Goal: Understand site structure

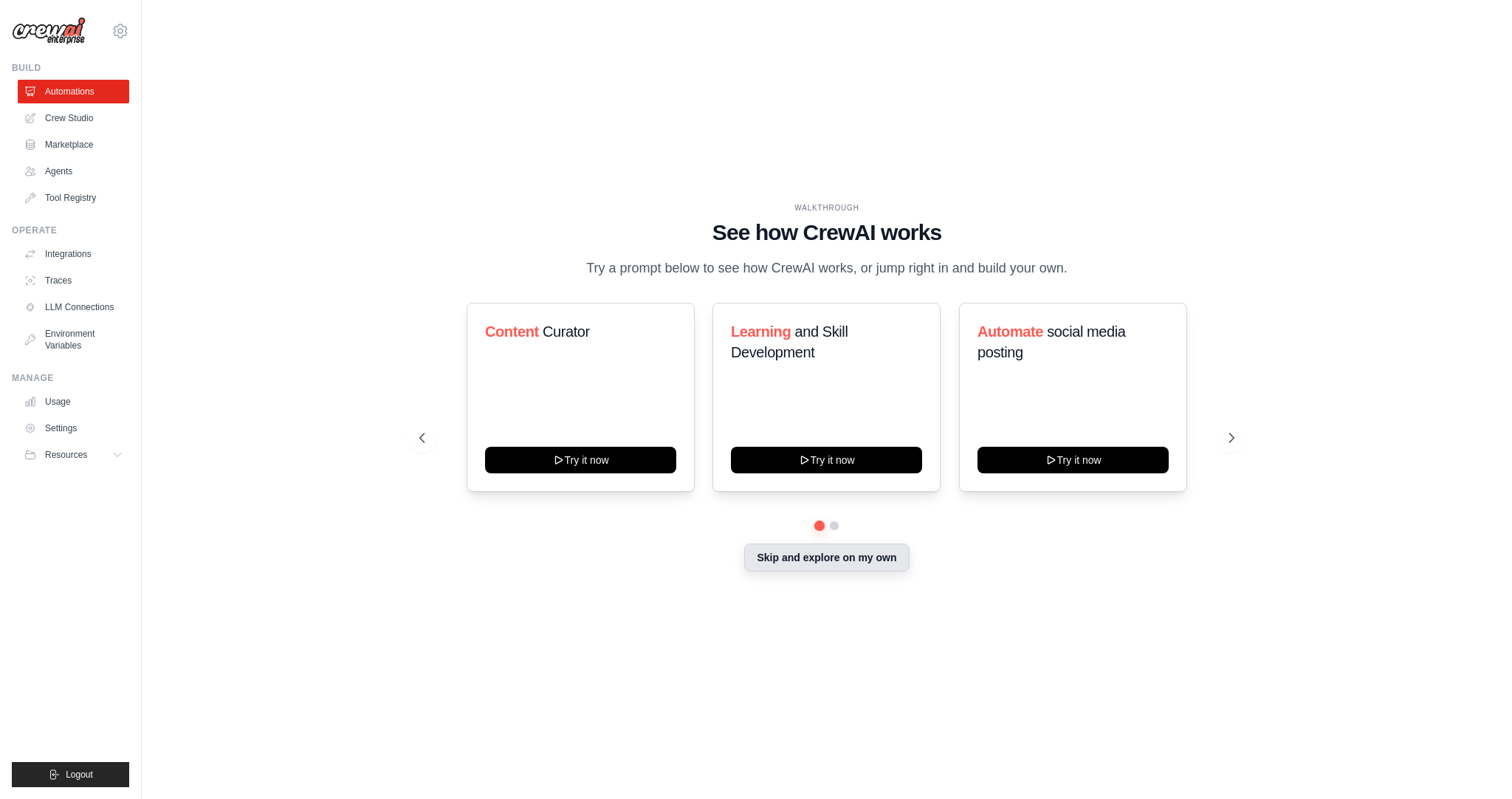
click at [851, 563] on button "Skip and explore on my own" at bounding box center [826, 557] width 165 height 28
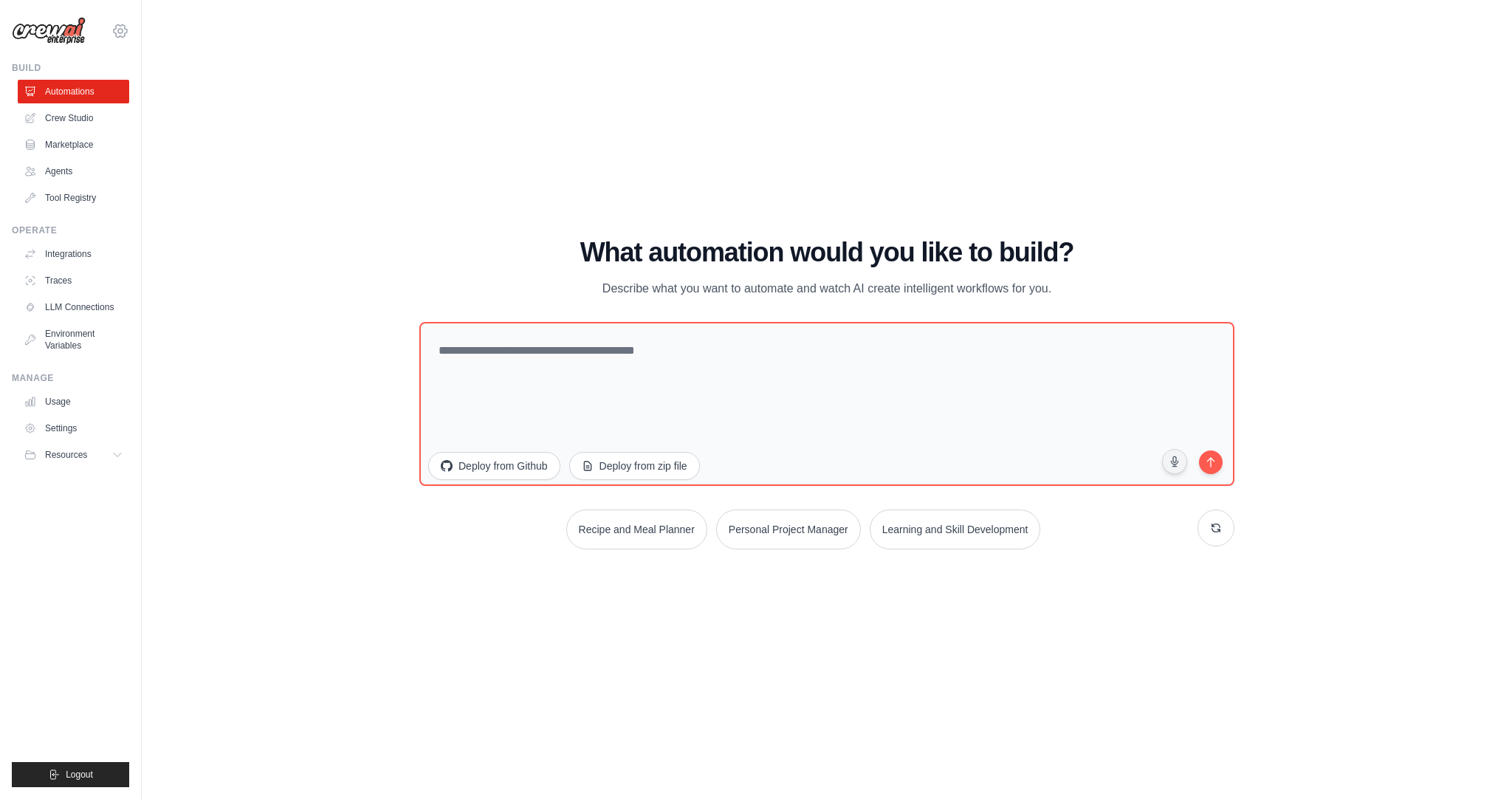
click at [122, 33] on icon at bounding box center [119, 31] width 18 height 18
click at [341, 136] on div "WALKTHROUGH See how [PERSON_NAME] works Try a prompt below to see how [PERSON_N…" at bounding box center [827, 400] width 1323 height 770
click at [74, 175] on link "Agents" at bounding box center [74, 170] width 111 height 24
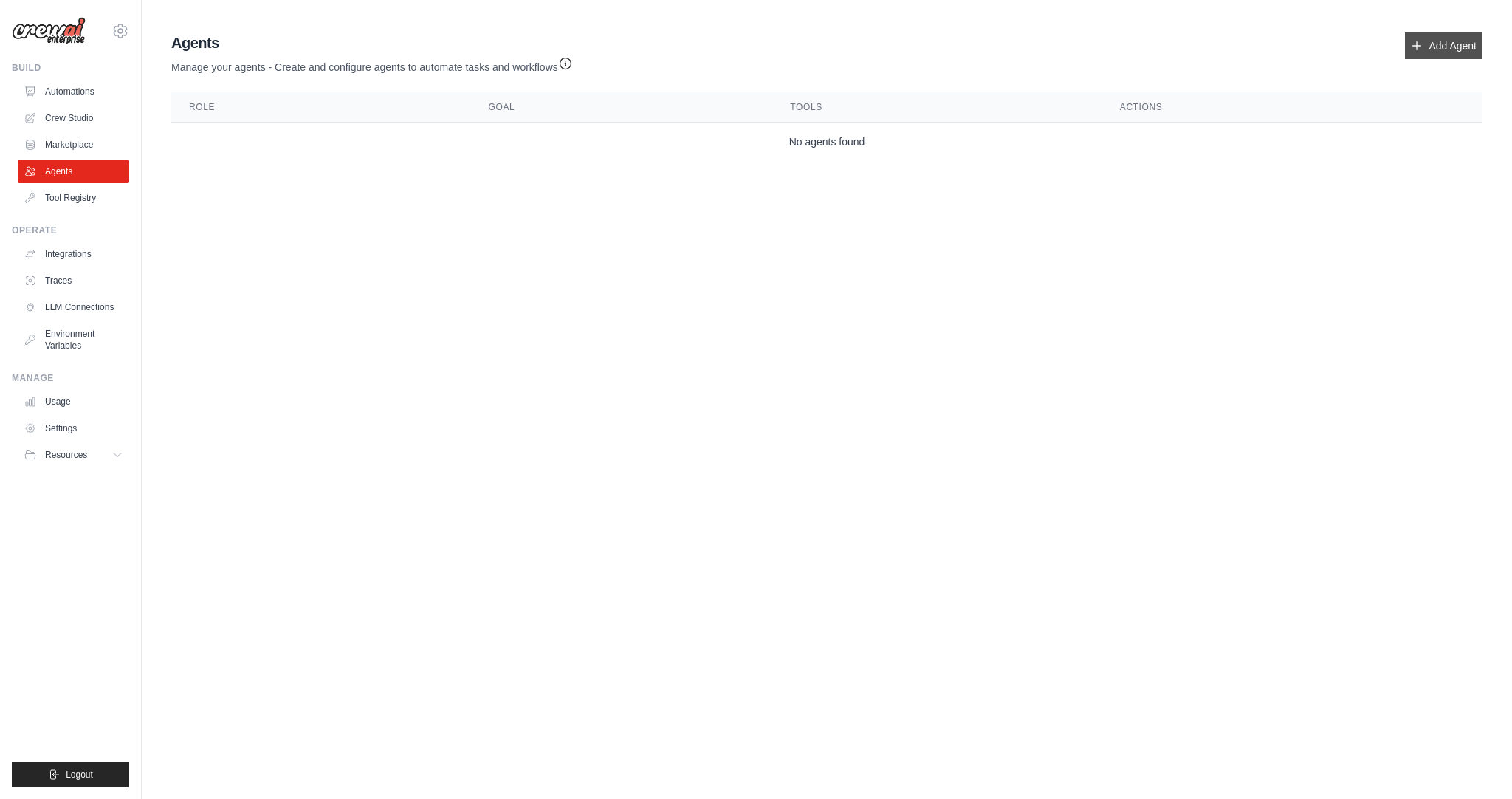
click at [1468, 56] on link "Add Agent" at bounding box center [1443, 46] width 77 height 26
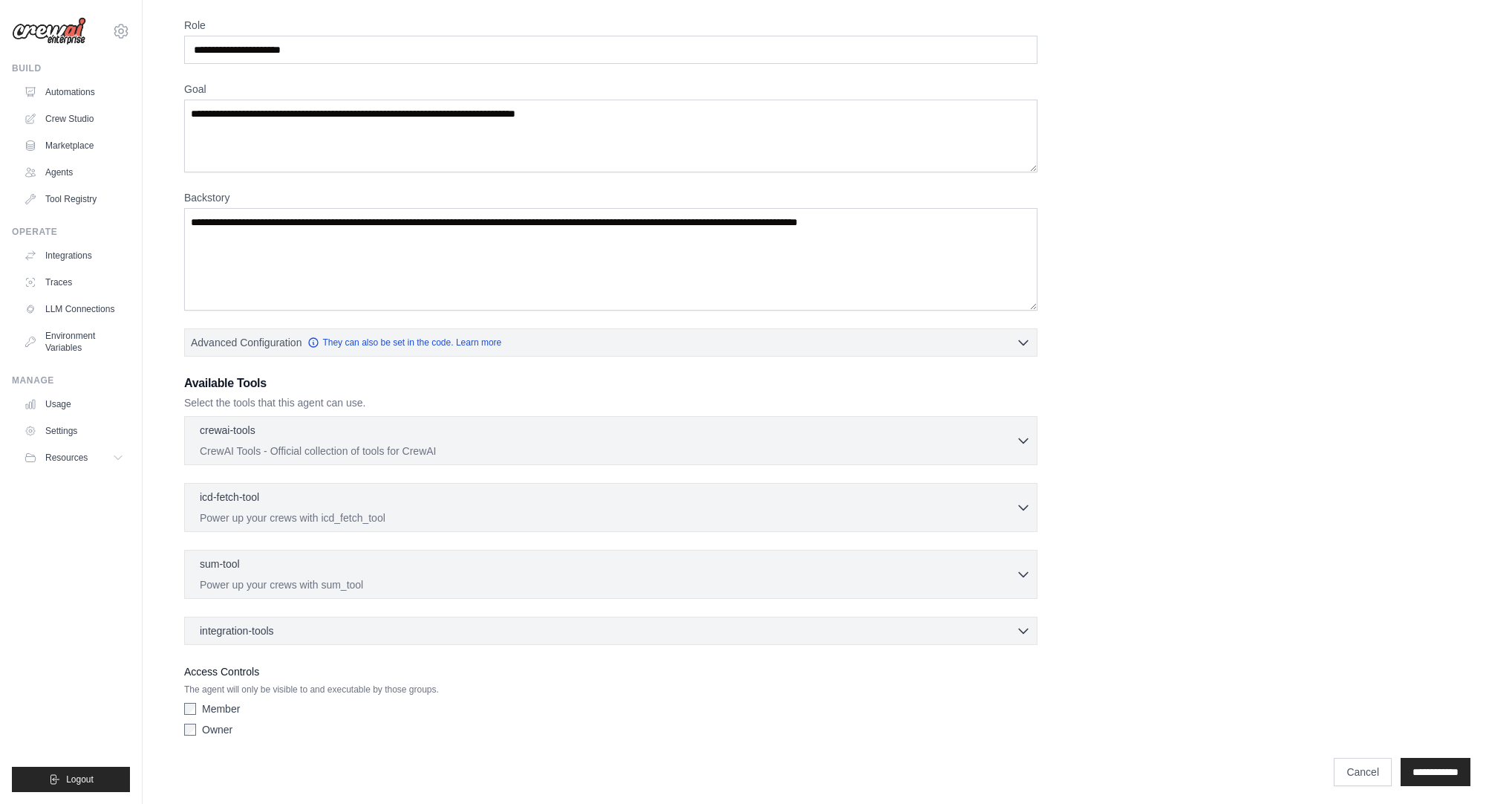
scroll to position [57, 0]
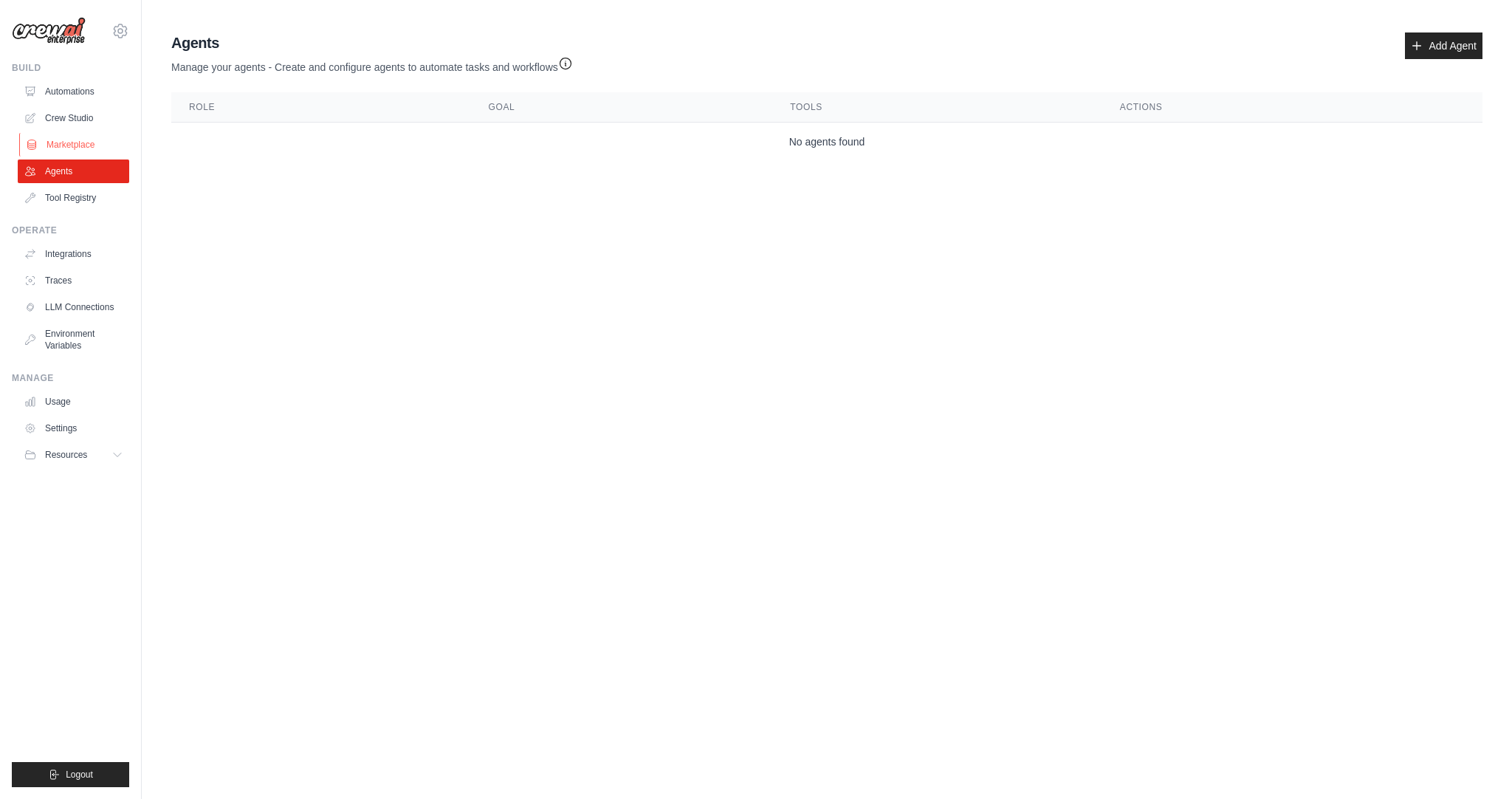
click at [84, 145] on link "Marketplace" at bounding box center [74, 144] width 111 height 24
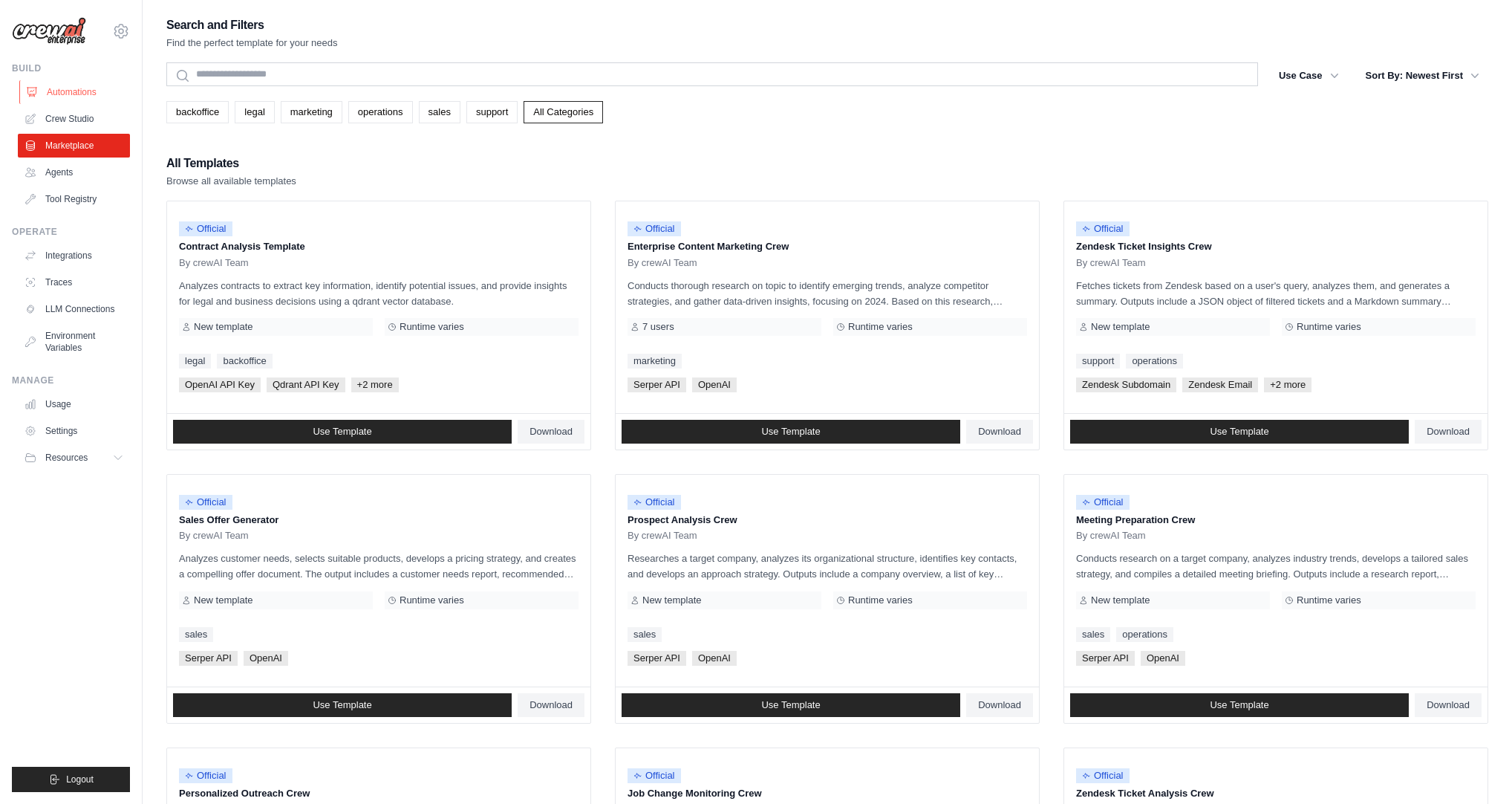
click at [70, 87] on link "Automations" at bounding box center [75, 92] width 112 height 24
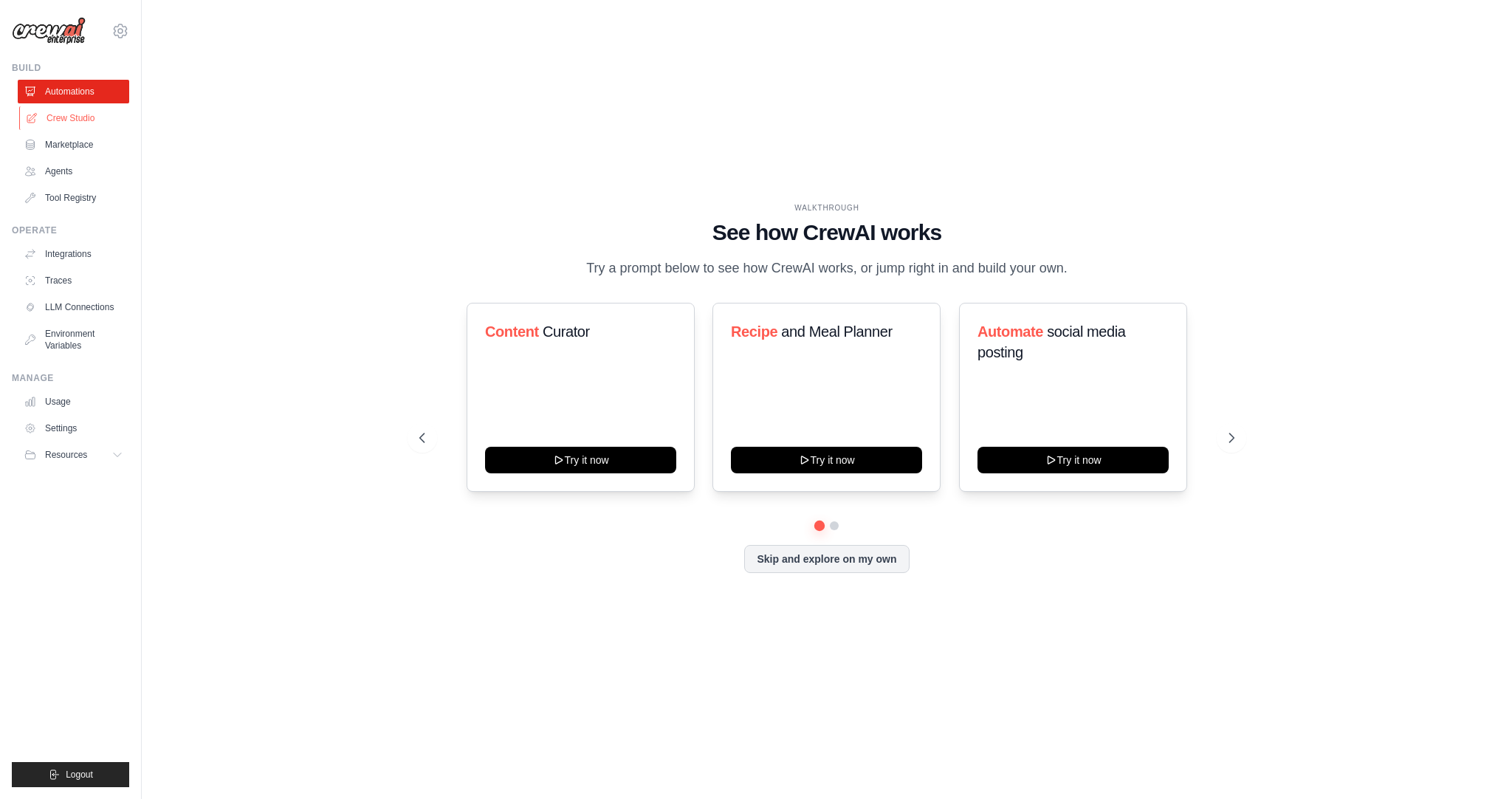
click at [88, 117] on link "Crew Studio" at bounding box center [74, 118] width 111 height 24
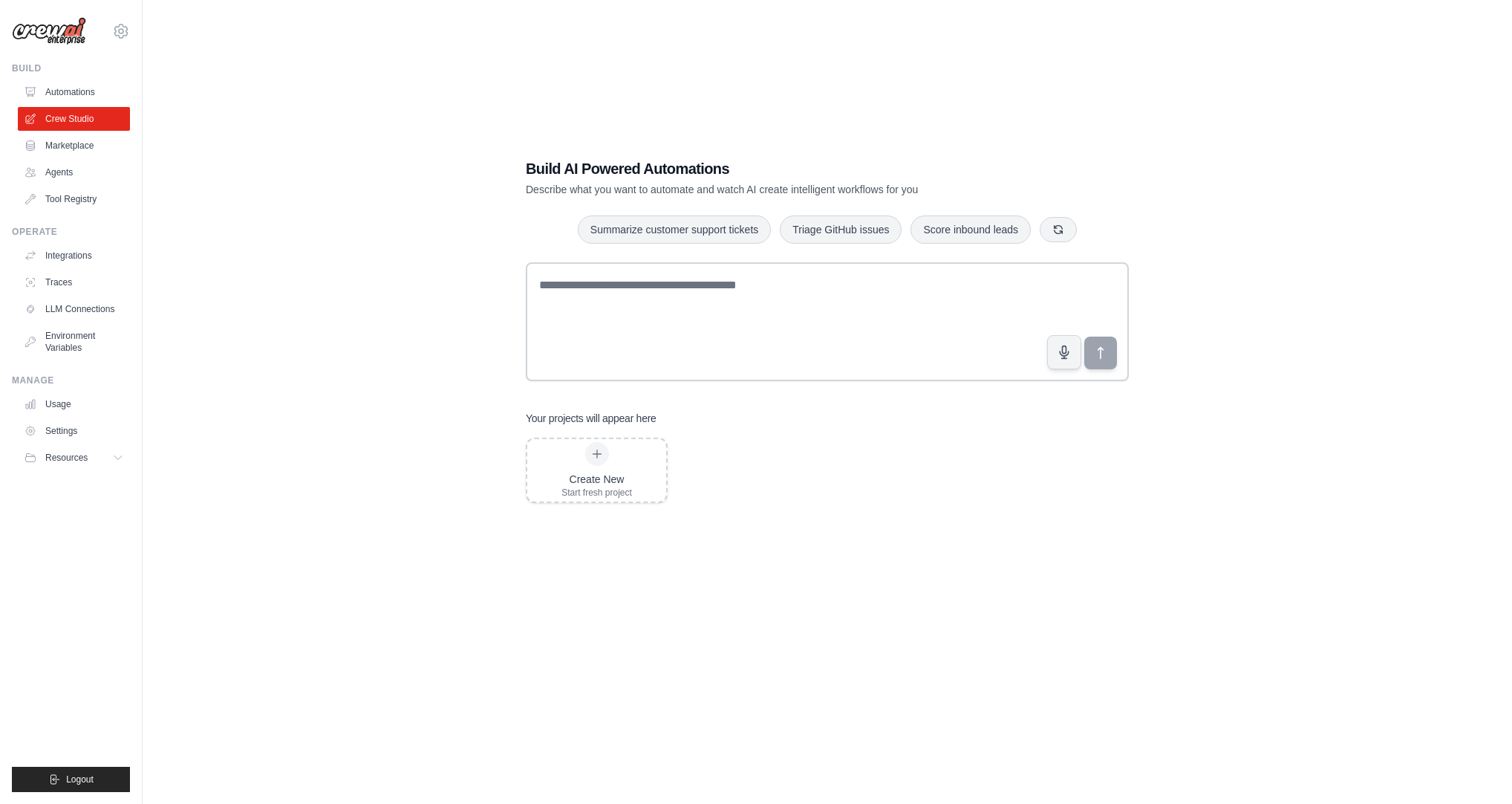
click at [488, 344] on div "Build AI Powered Automations Describe what you want to automate and watch AI cr…" at bounding box center [827, 417] width 1323 height 804
